Goal: Transaction & Acquisition: Download file/media

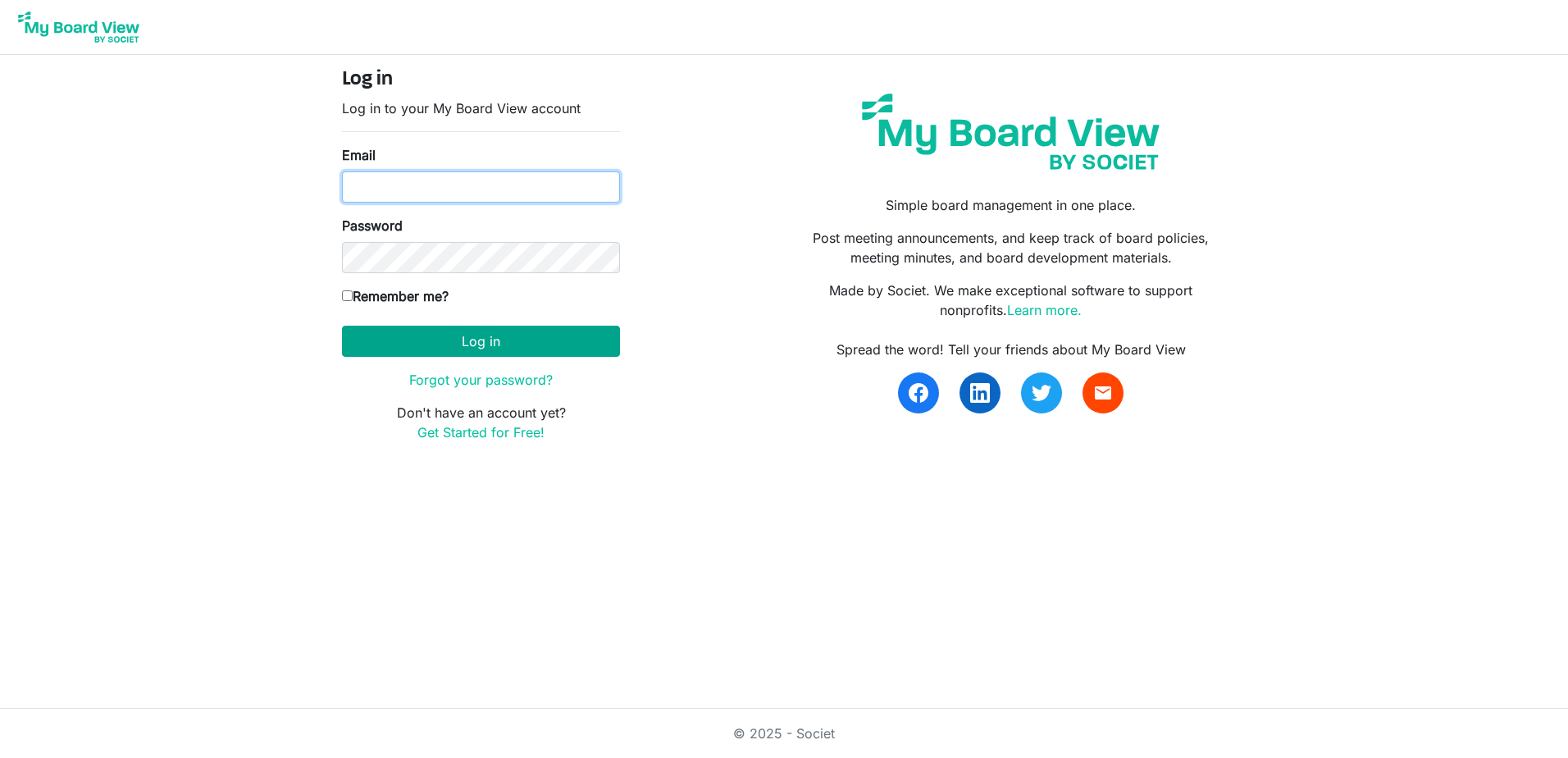
type input "nanauhll@yahoo.com"
click at [415, 343] on button "Log in" at bounding box center [480, 341] width 278 height 31
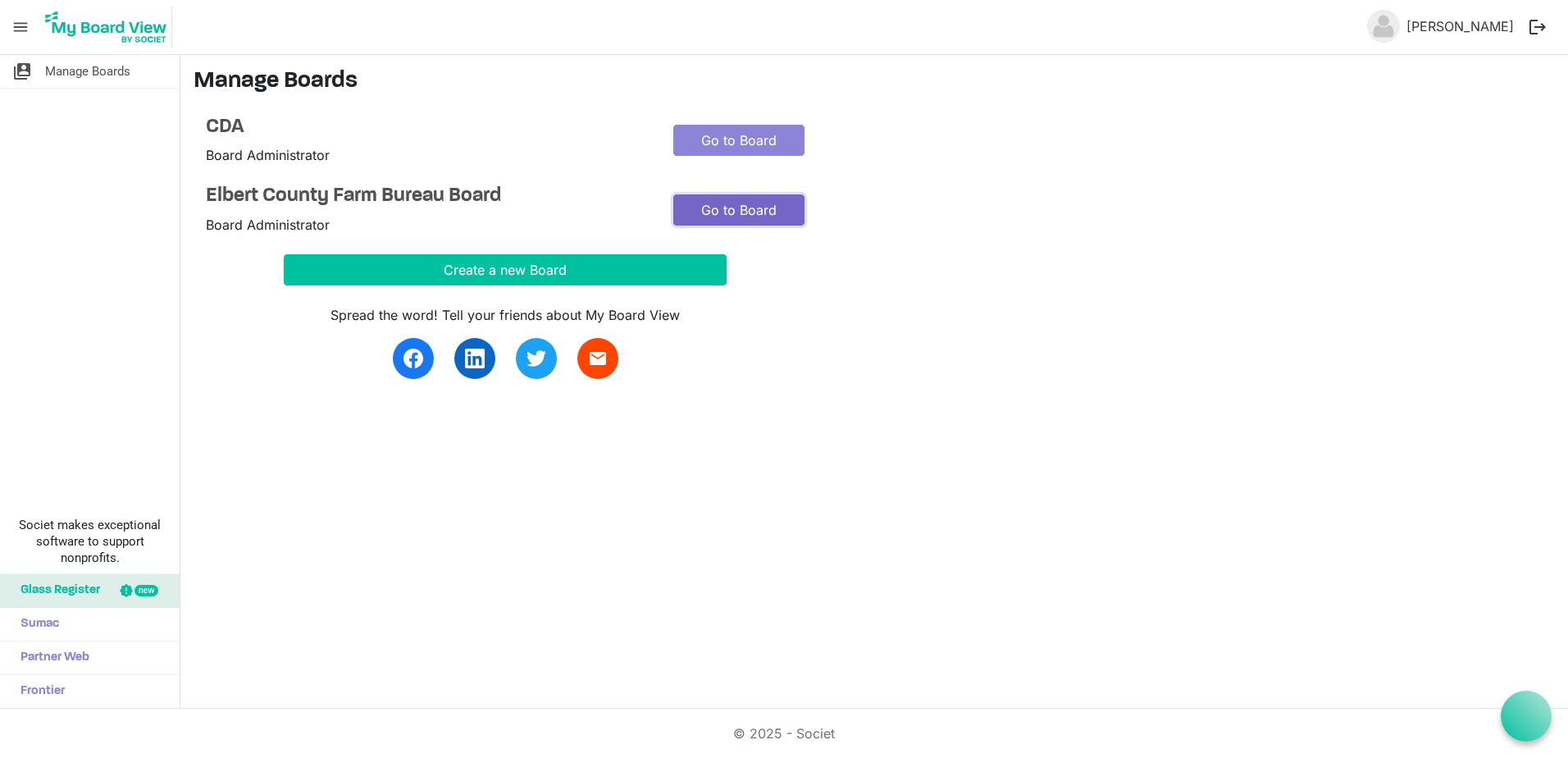
click at [770, 206] on link "Go to Board" at bounding box center [739, 209] width 131 height 31
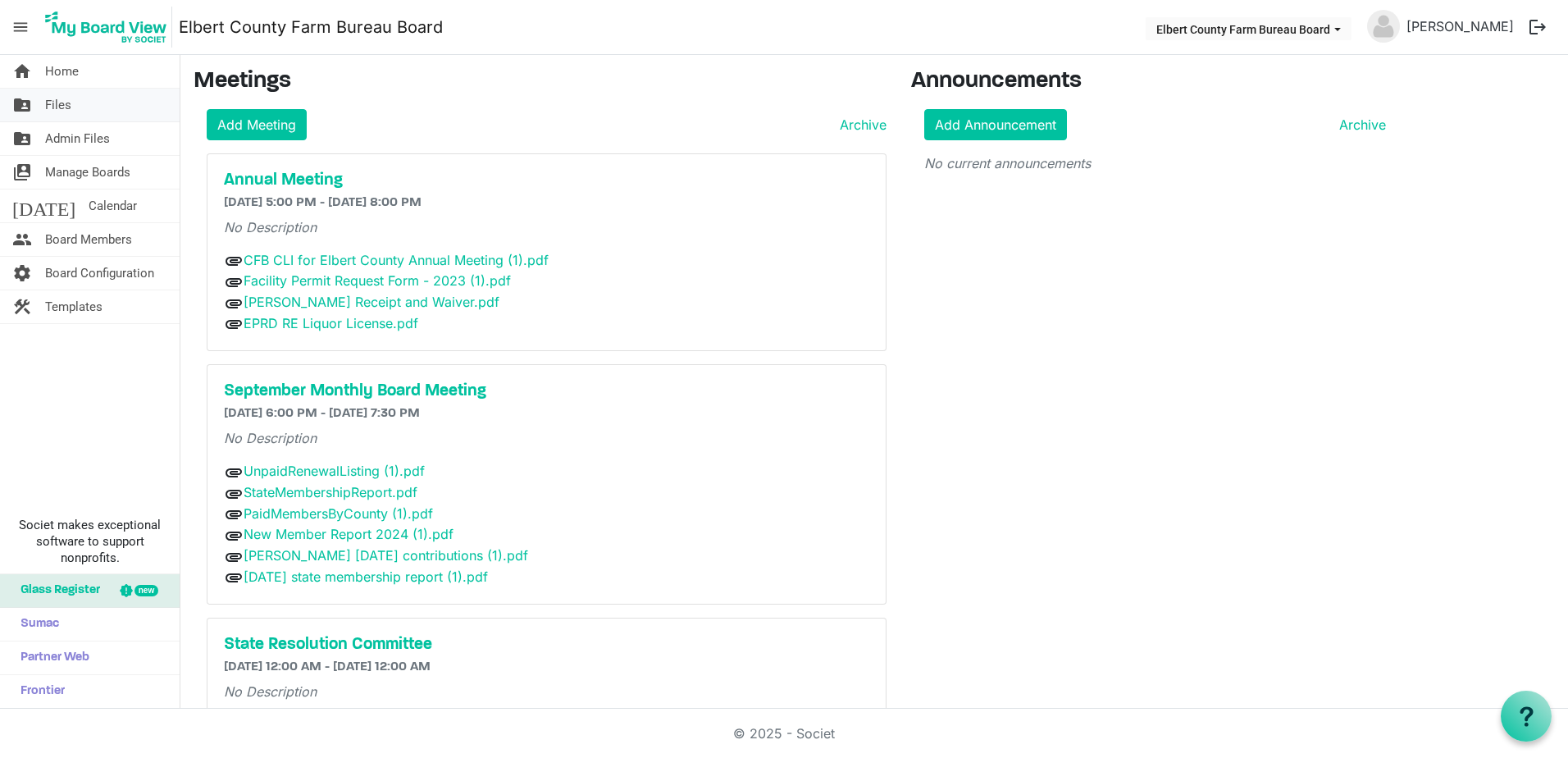
click at [56, 107] on span "Files" at bounding box center [58, 105] width 26 height 33
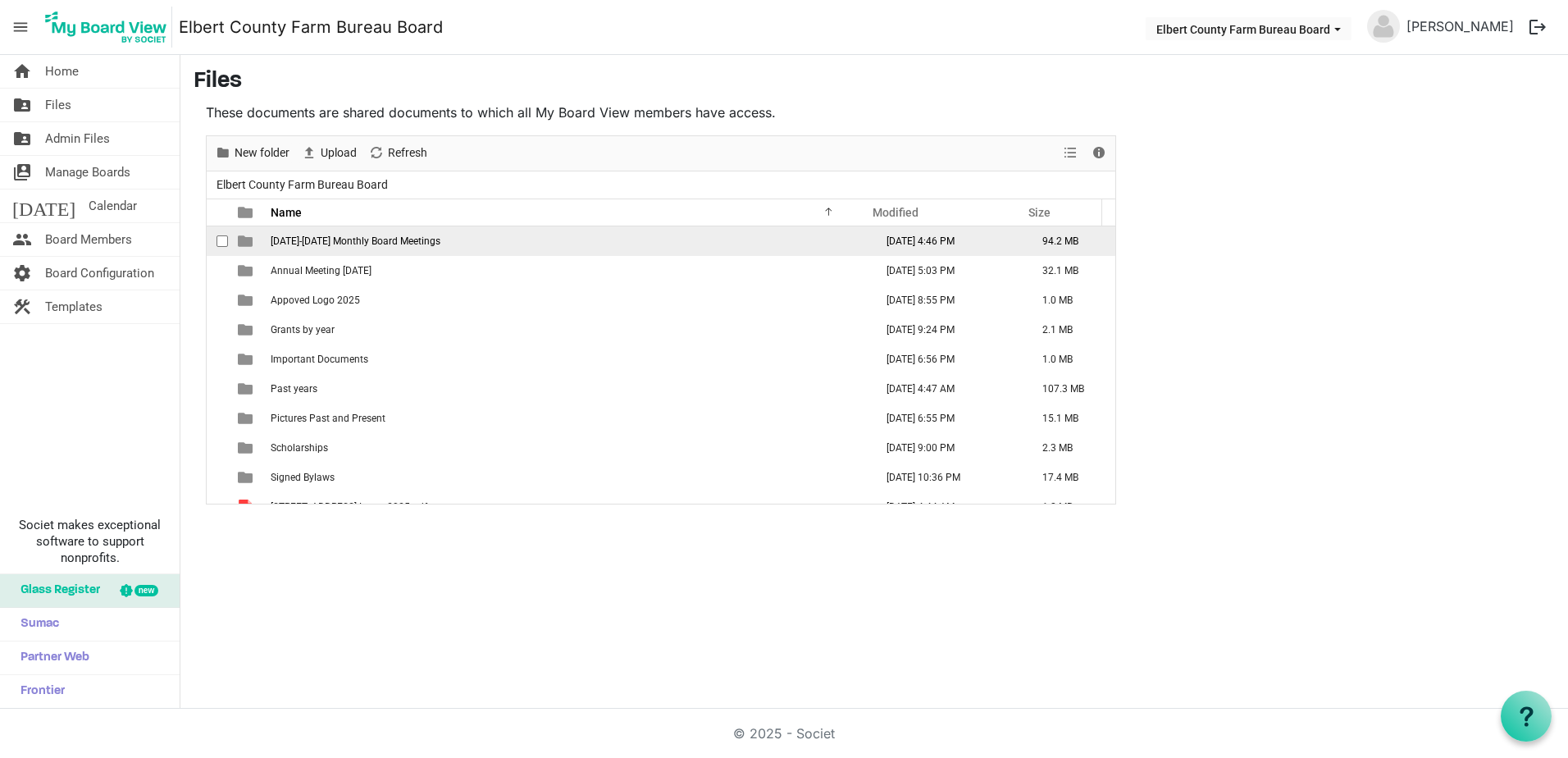
click at [373, 236] on span "[DATE]-[DATE] Monthly Board Meetings" at bounding box center [356, 241] width 169 height 12
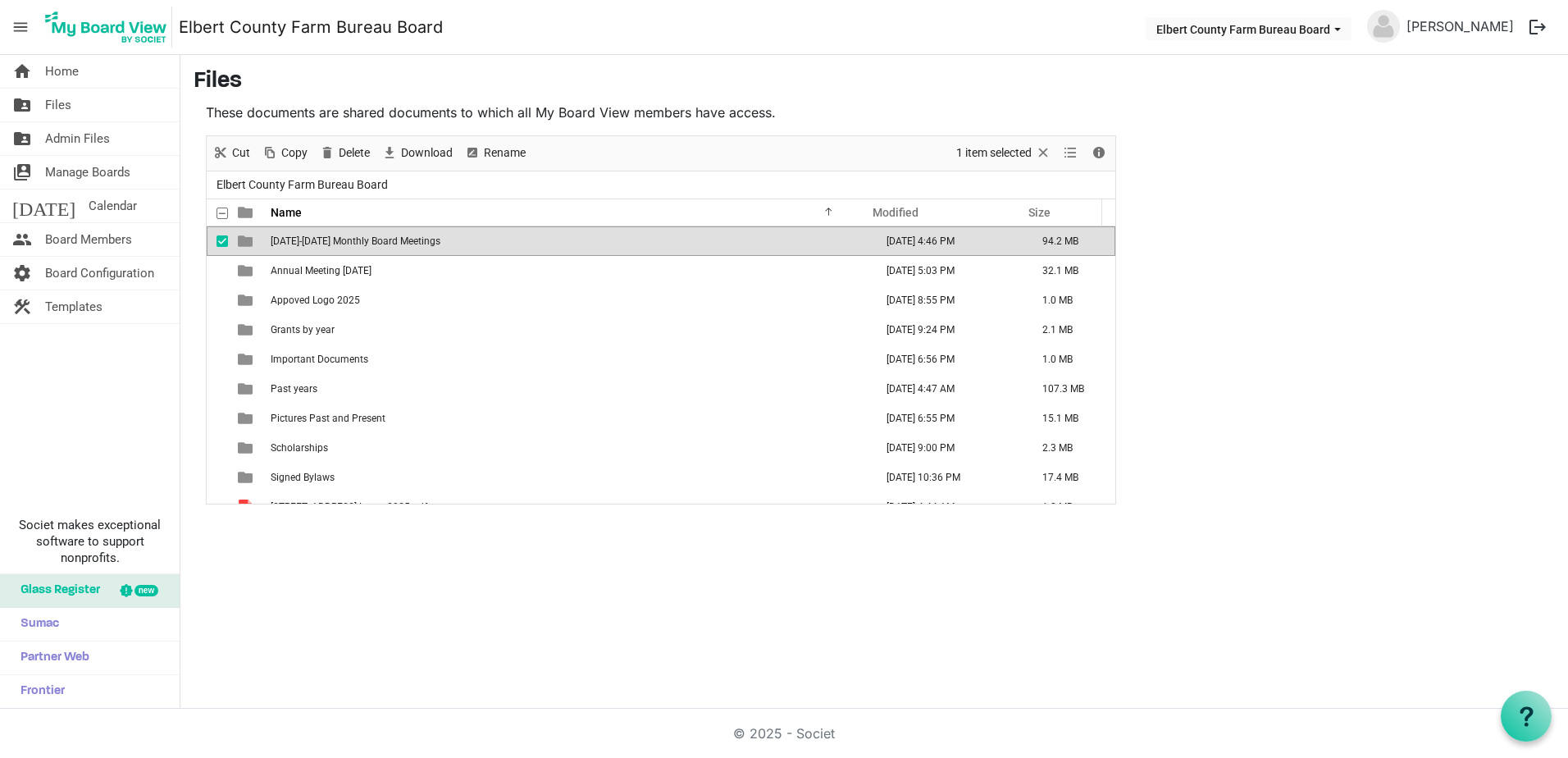
click at [373, 236] on span "[DATE]-[DATE] Monthly Board Meetings" at bounding box center [356, 241] width 169 height 12
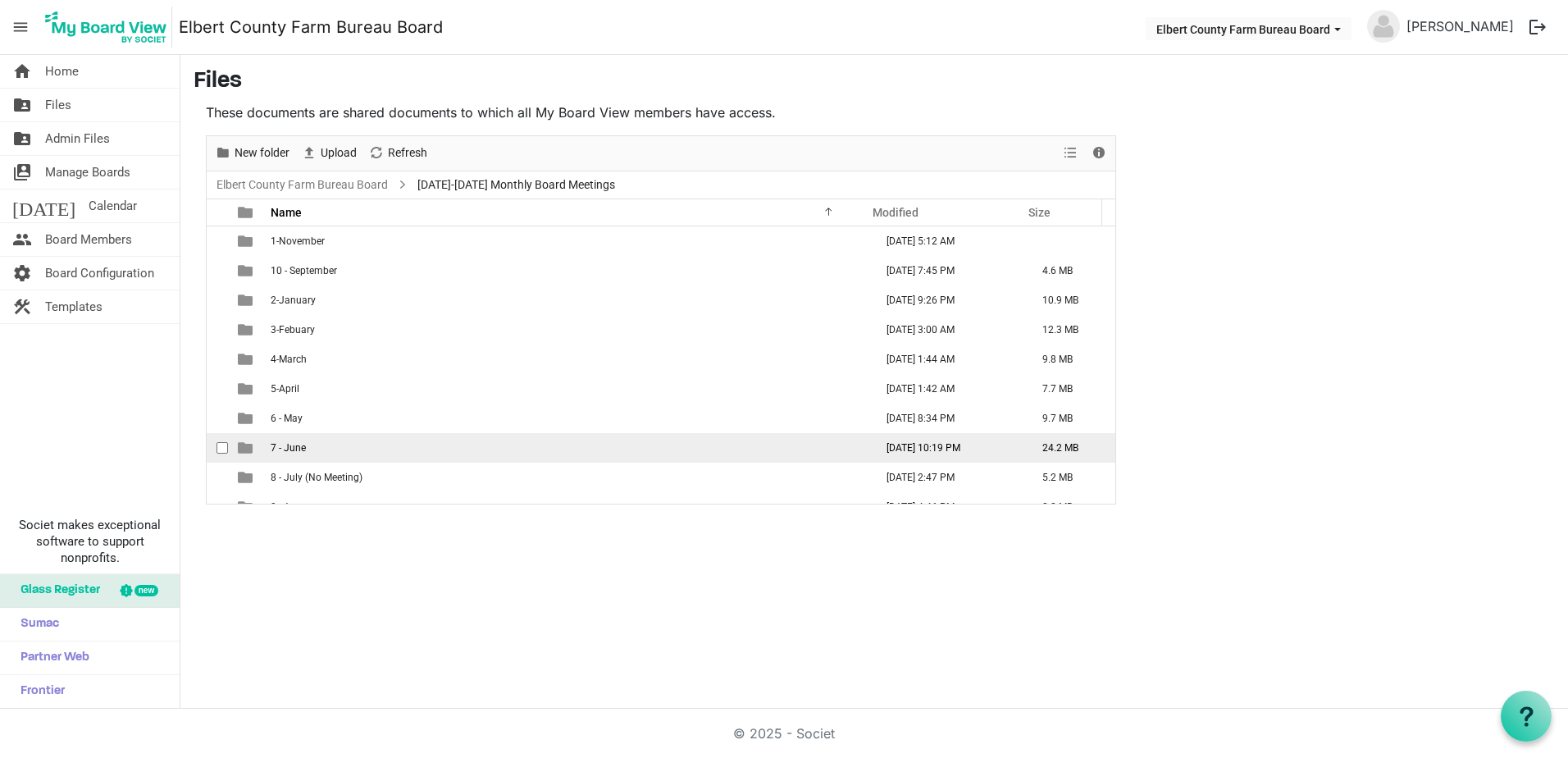
scroll to position [48, 0]
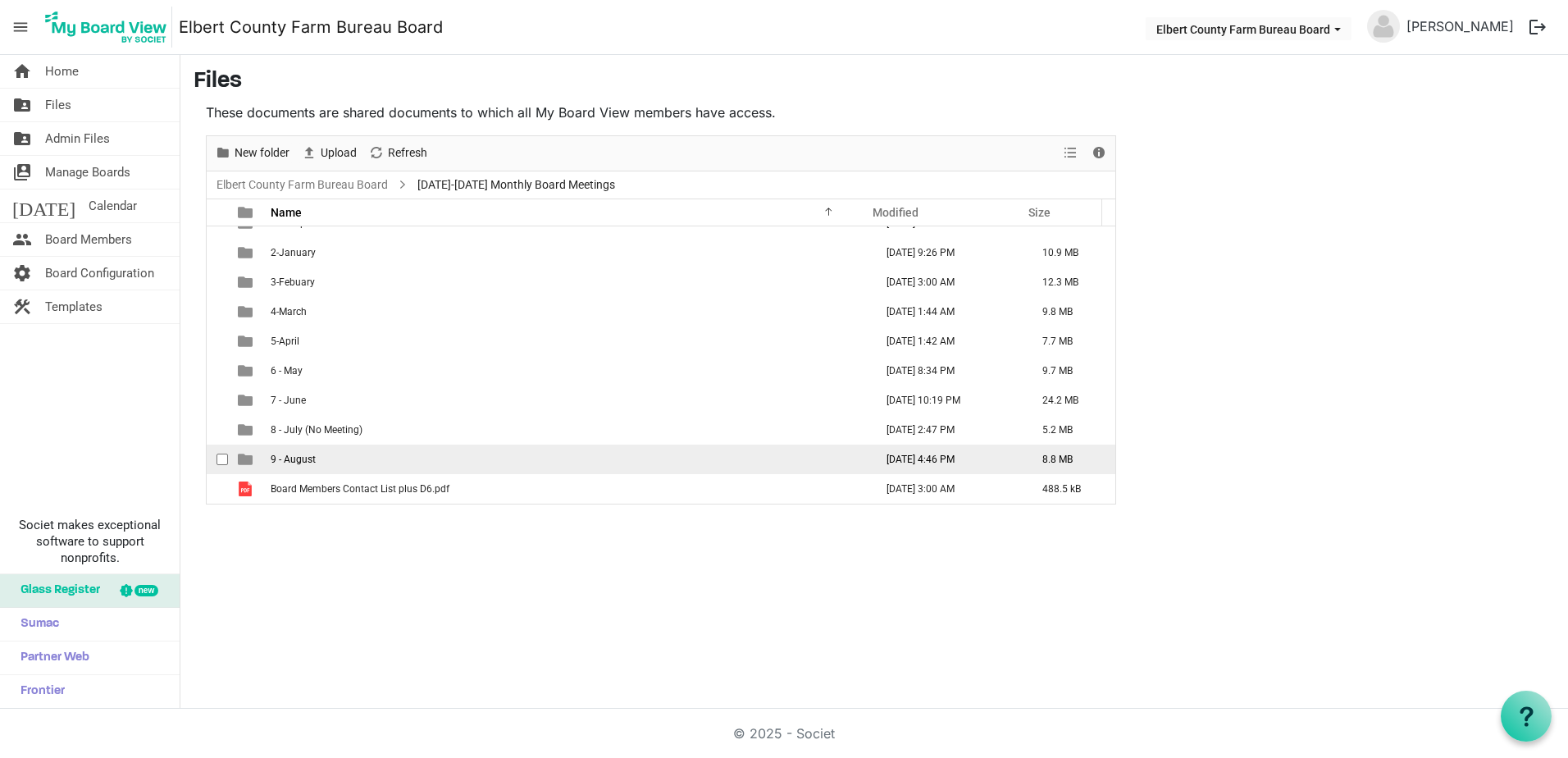
click at [317, 464] on td "9 - August" at bounding box center [568, 459] width 604 height 30
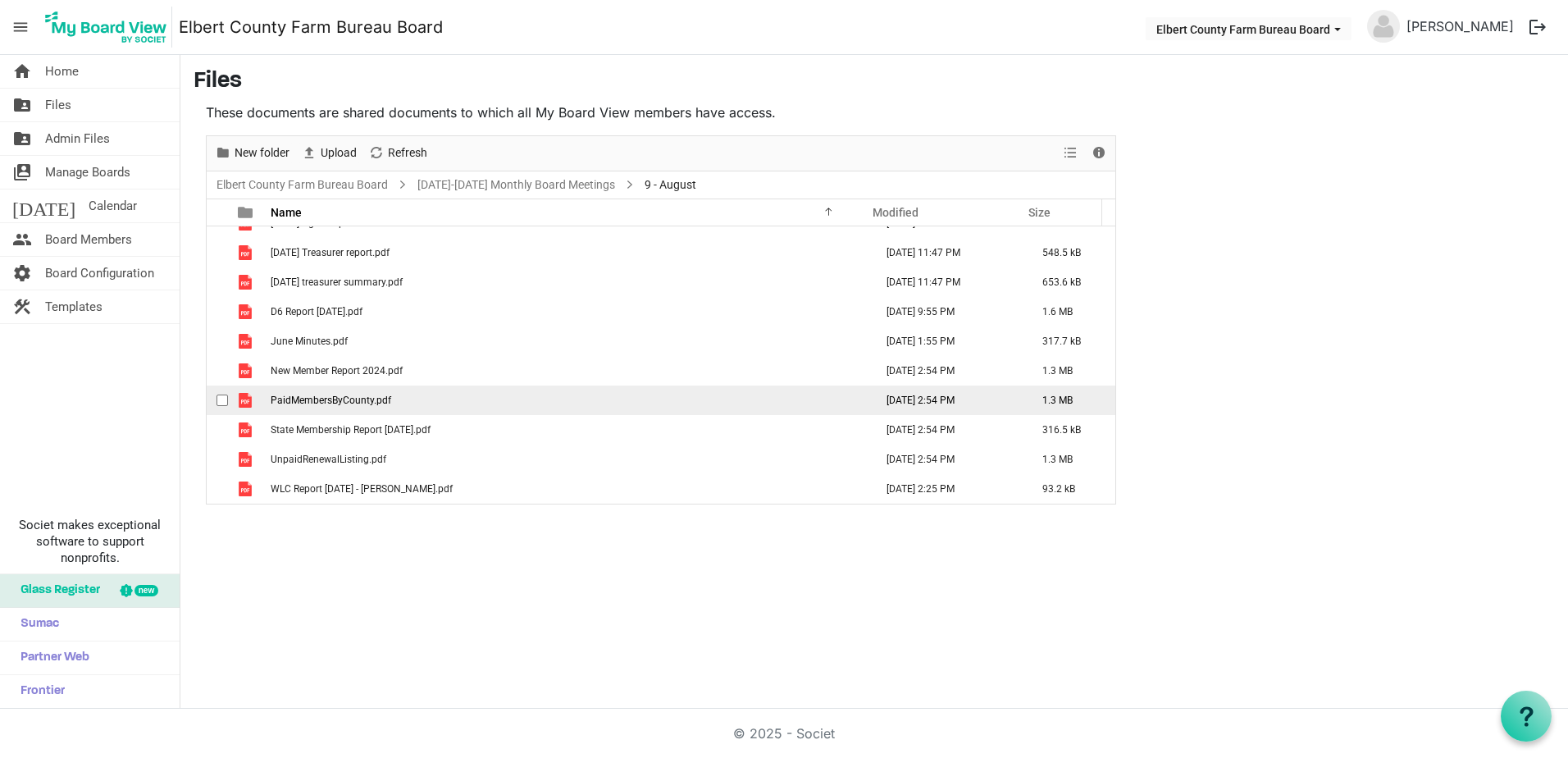
scroll to position [0, 0]
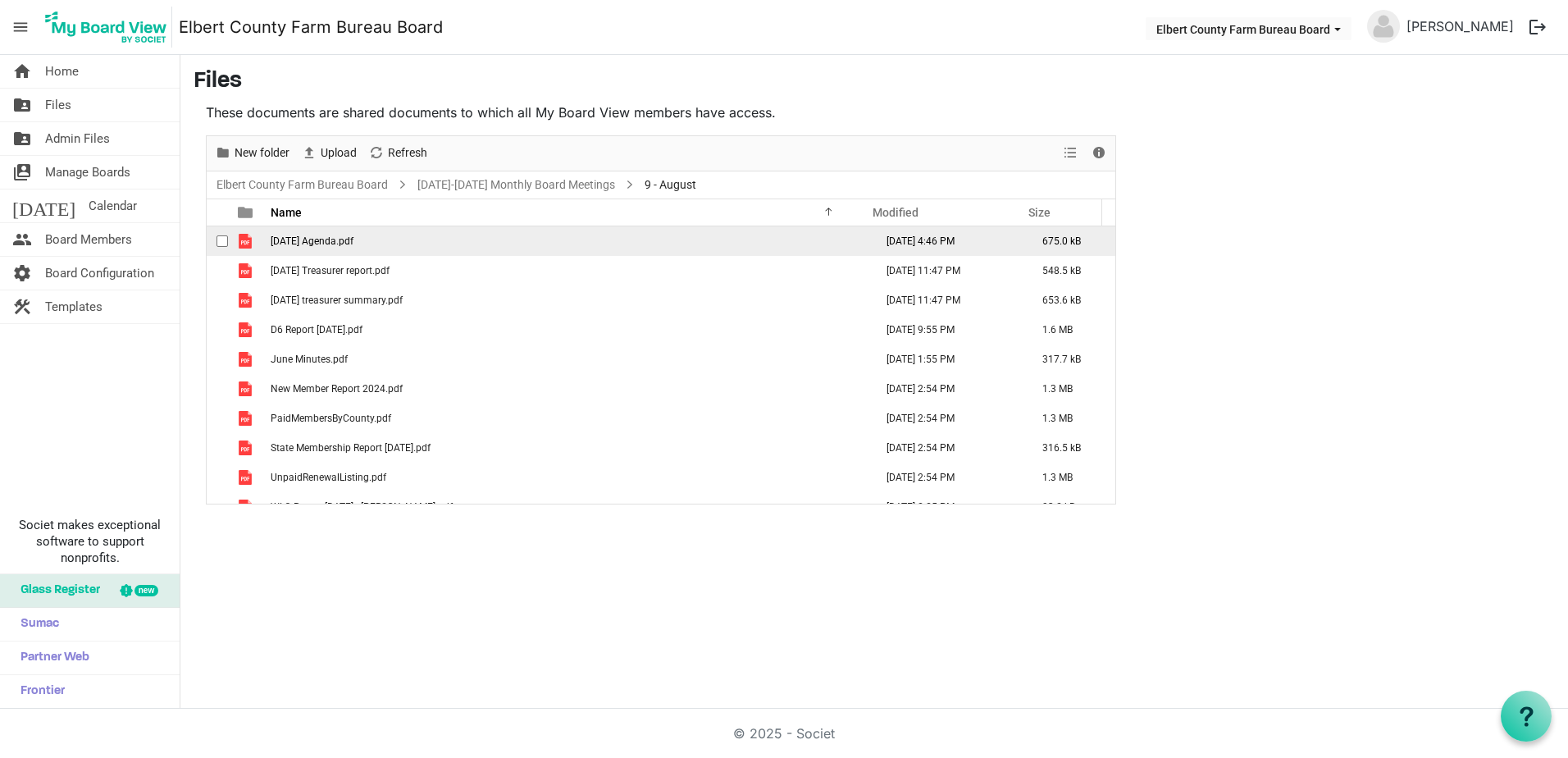
click at [307, 233] on td "[DATE] Agenda.pdf" at bounding box center [568, 241] width 604 height 30
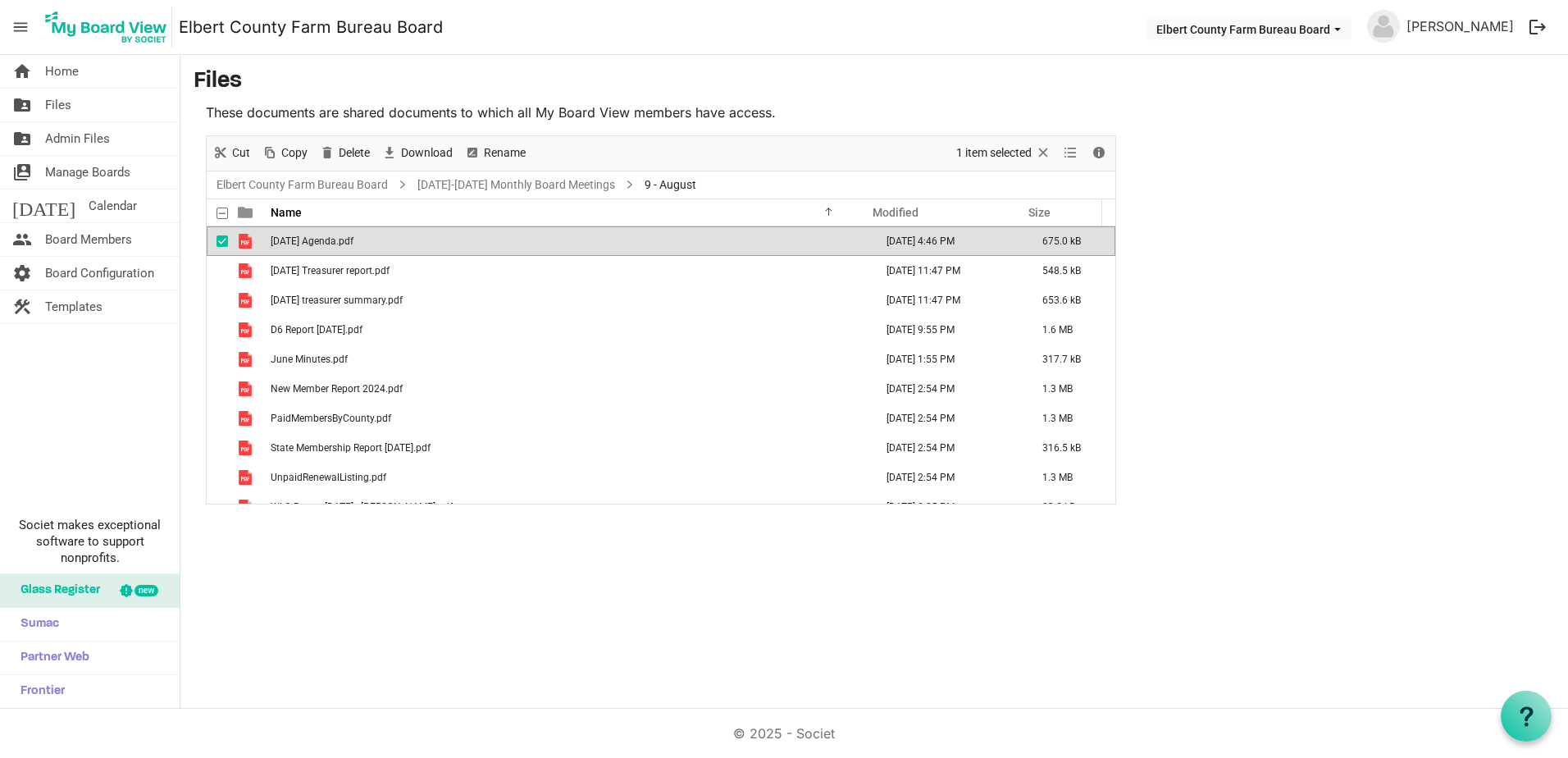
click at [307, 233] on td "[DATE] Agenda.pdf" at bounding box center [568, 241] width 604 height 30
